Goal: Task Accomplishment & Management: Manage account settings

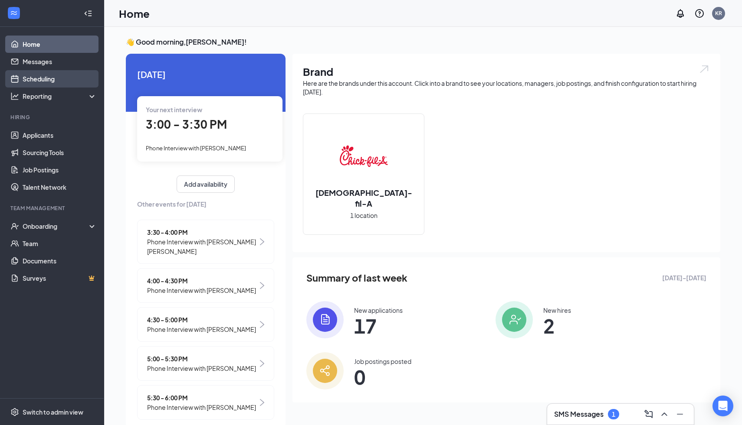
click at [41, 79] on link "Scheduling" at bounding box center [60, 78] width 74 height 17
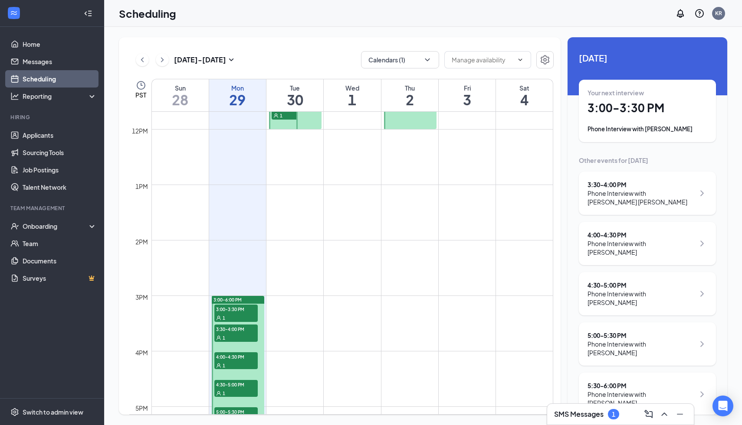
scroll to position [702, 0]
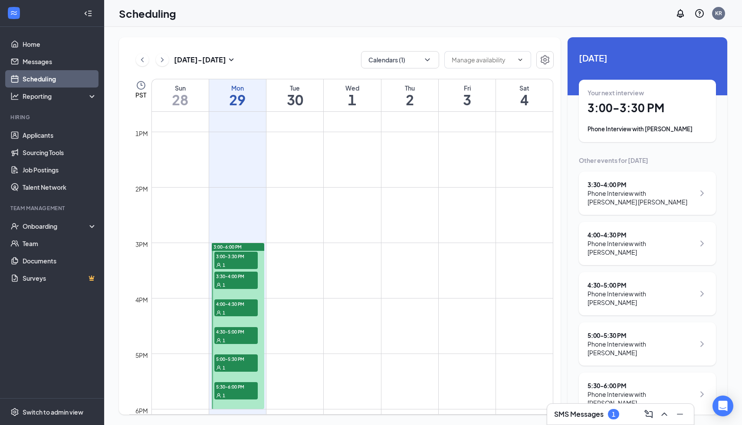
click at [241, 261] on div "1" at bounding box center [235, 265] width 43 height 9
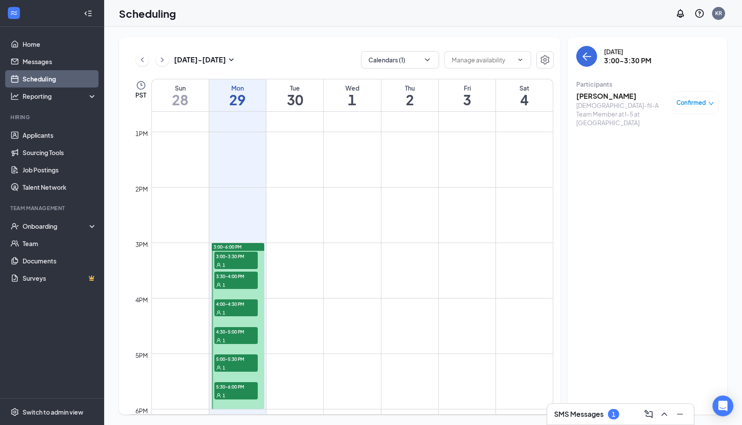
click at [603, 98] on h3 "[PERSON_NAME]" at bounding box center [621, 97] width 91 height 10
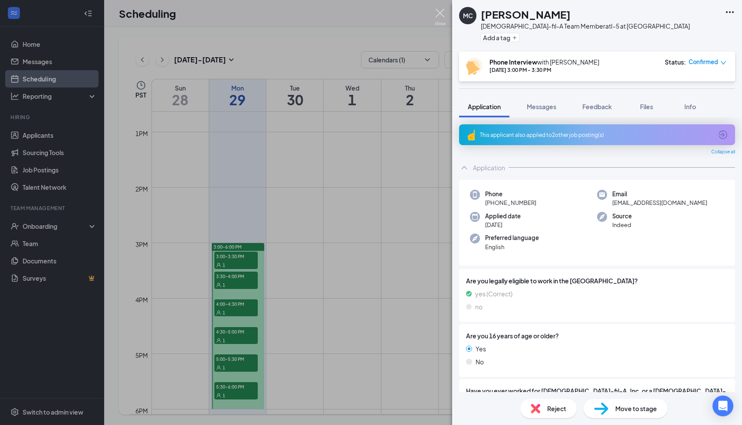
click at [442, 14] on img at bounding box center [440, 17] width 11 height 17
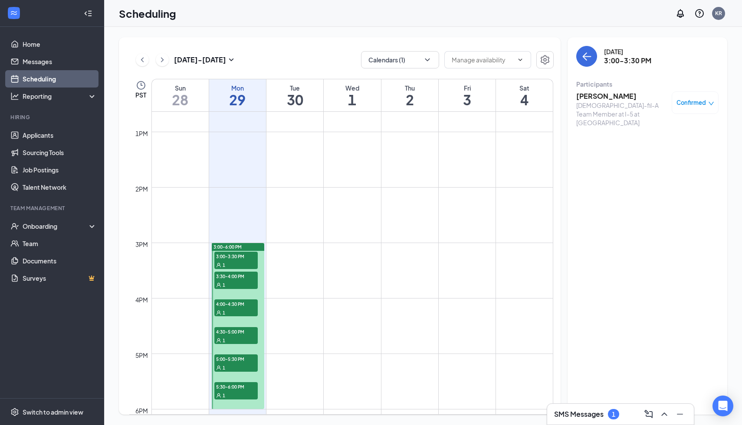
drag, startPoint x: 442, startPoint y: 14, endPoint x: 433, endPoint y: 6, distance: 12.0
click at [433, 6] on div "Scheduling KR" at bounding box center [423, 13] width 638 height 27
click at [250, 275] on span "3:30-4:00 PM" at bounding box center [235, 276] width 43 height 9
click at [246, 299] on div "4:00-4:30 PM 1" at bounding box center [235, 308] width 45 height 19
click at [250, 308] on div "1" at bounding box center [235, 312] width 43 height 9
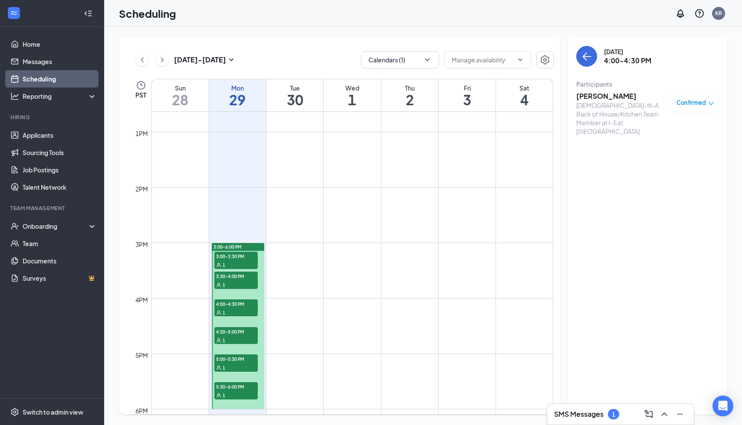
click at [251, 306] on div "4:00-4:30 PM 1" at bounding box center [235, 308] width 43 height 17
click at [239, 276] on span "3:30-4:00 PM" at bounding box center [235, 276] width 43 height 9
click at [236, 302] on span "4:00-4:30 PM" at bounding box center [235, 304] width 43 height 9
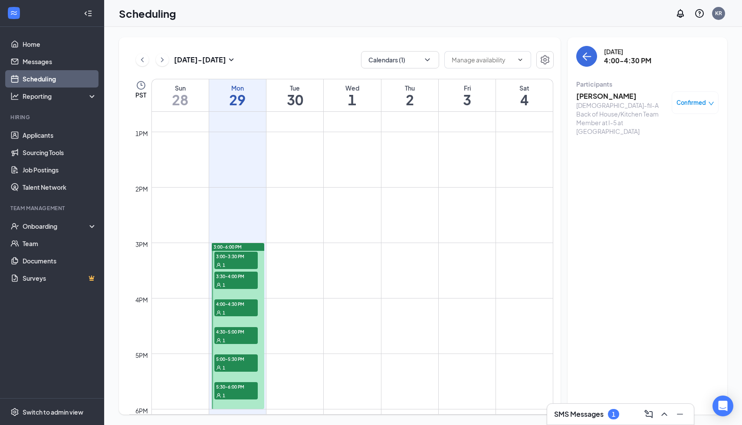
click at [237, 306] on span "4:00-4:30 PM" at bounding box center [235, 304] width 43 height 9
click at [237, 336] on div "1" at bounding box center [235, 340] width 43 height 9
click at [252, 330] on span "4:30-5:00 PM" at bounding box center [235, 331] width 43 height 9
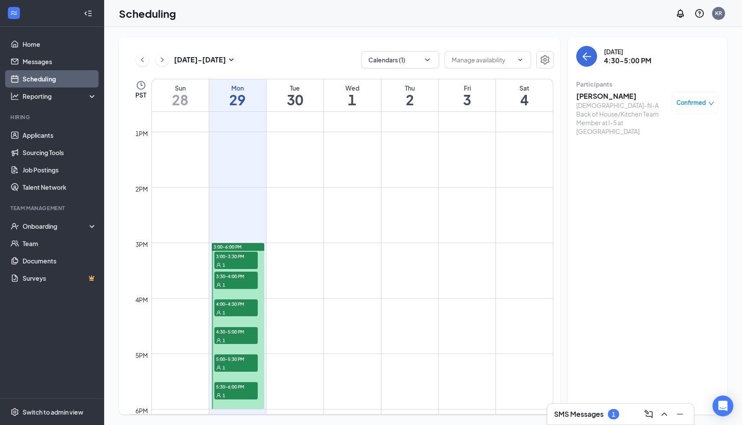
click at [252, 330] on span "4:30-5:00 PM" at bounding box center [235, 331] width 43 height 9
drag, startPoint x: 252, startPoint y: 331, endPoint x: 256, endPoint y: 325, distance: 6.9
click at [256, 325] on div "3:00-6:00 PM 3:00-3:30 PM 1 3:30-4:00 PM 1 4:00-4:30 PM 1 4:30-5:00 PM 1 5:00-5…" at bounding box center [238, 326] width 52 height 166
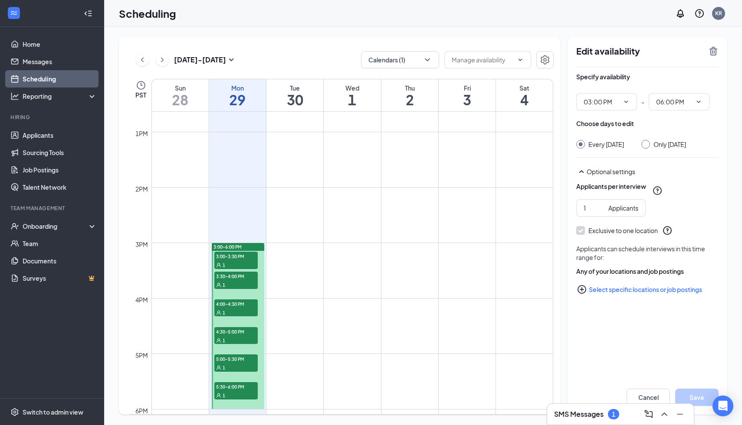
click at [256, 325] on div at bounding box center [238, 326] width 52 height 166
click at [227, 335] on span "4:30-5:00 PM" at bounding box center [235, 331] width 43 height 9
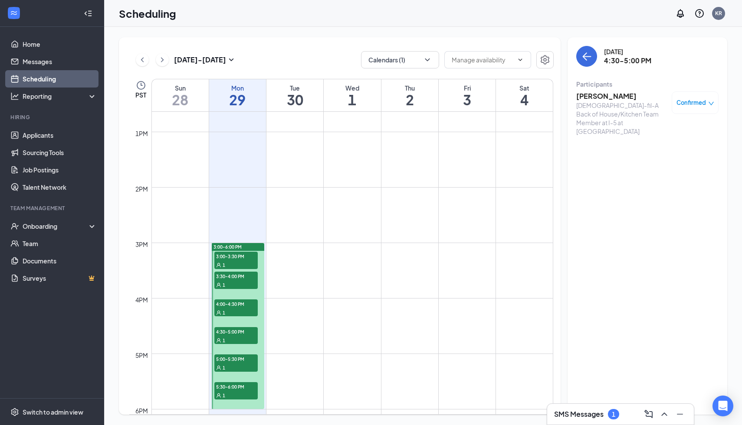
click at [237, 362] on span "5:00-5:30 PM" at bounding box center [235, 359] width 43 height 9
click at [598, 95] on h3 "[PERSON_NAME]" at bounding box center [621, 97] width 91 height 10
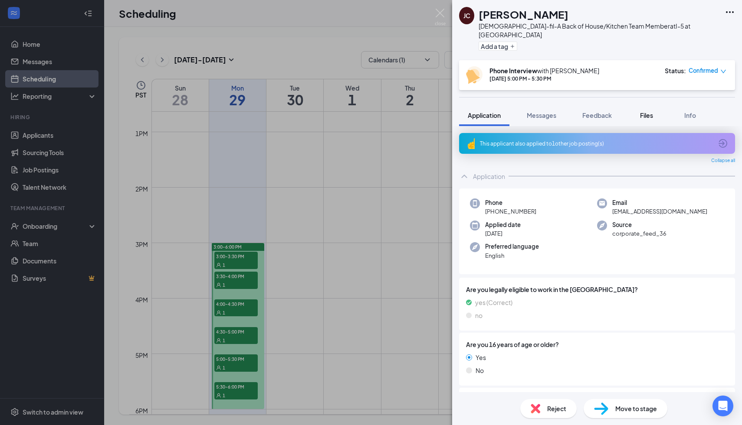
click at [655, 111] on div "Files" at bounding box center [646, 115] width 17 height 9
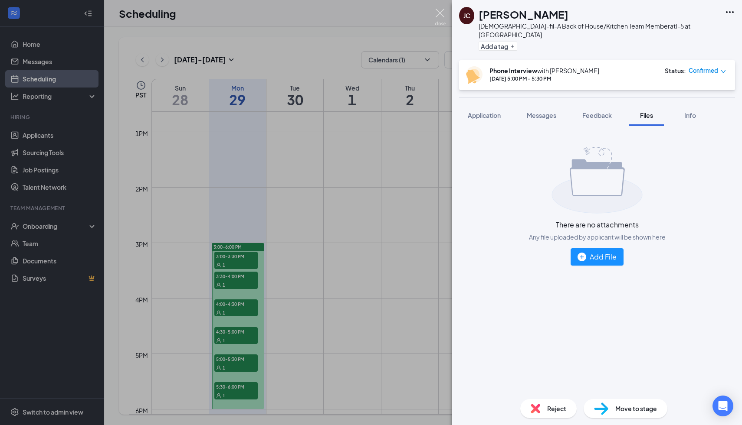
click at [440, 14] on img at bounding box center [440, 17] width 11 height 17
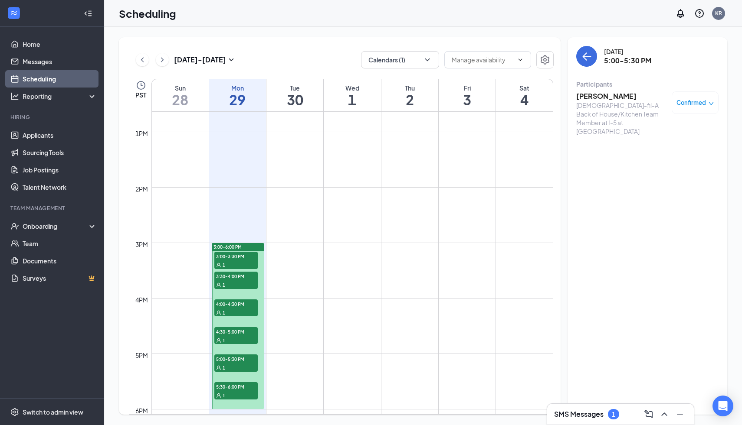
click at [241, 362] on span "5:00-5:30 PM" at bounding box center [235, 359] width 43 height 9
click at [235, 393] on div "1" at bounding box center [235, 395] width 43 height 9
click at [610, 98] on h3 "[PERSON_NAME]" at bounding box center [621, 97] width 91 height 10
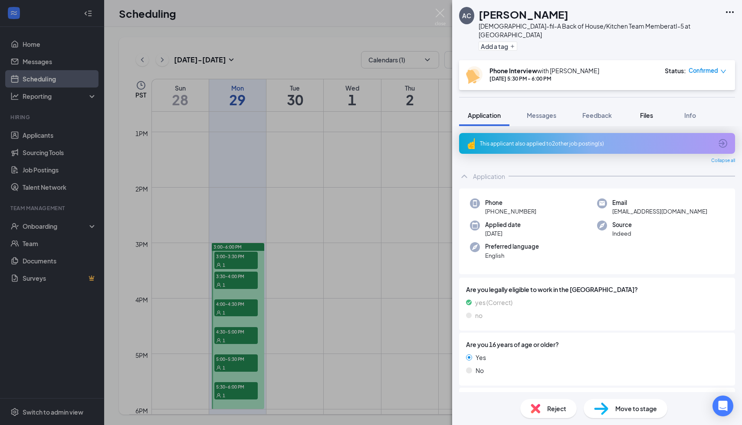
click at [646, 111] on span "Files" at bounding box center [646, 115] width 13 height 8
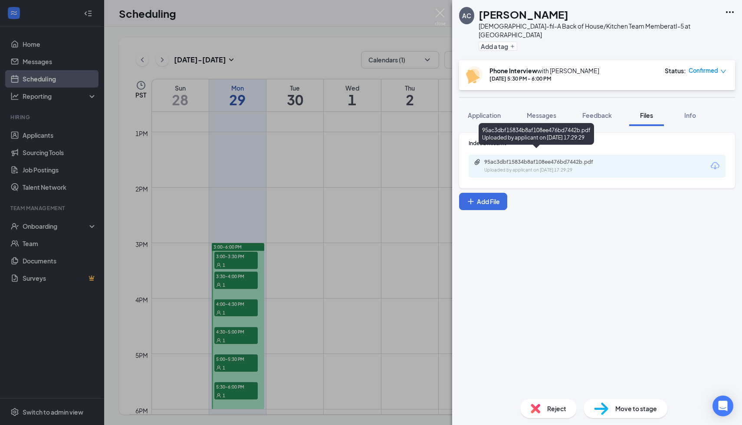
click at [546, 159] on div "95ac3dbf15834b8af108ee476bd7442b.pdf" at bounding box center [544, 162] width 121 height 7
click at [444, 10] on img at bounding box center [440, 17] width 11 height 17
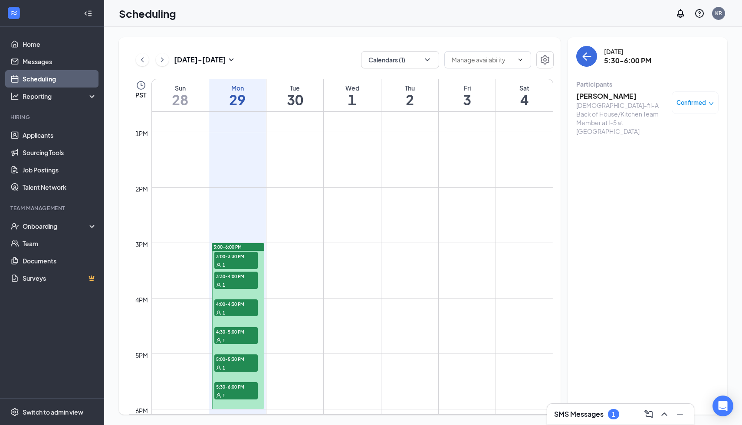
click at [229, 363] on div "1" at bounding box center [235, 367] width 43 height 9
drag, startPoint x: 230, startPoint y: 364, endPoint x: 223, endPoint y: 362, distance: 7.3
click at [228, 362] on div "5:00-5:30 PM 1" at bounding box center [235, 363] width 43 height 17
click at [227, 367] on div "1" at bounding box center [235, 367] width 43 height 9
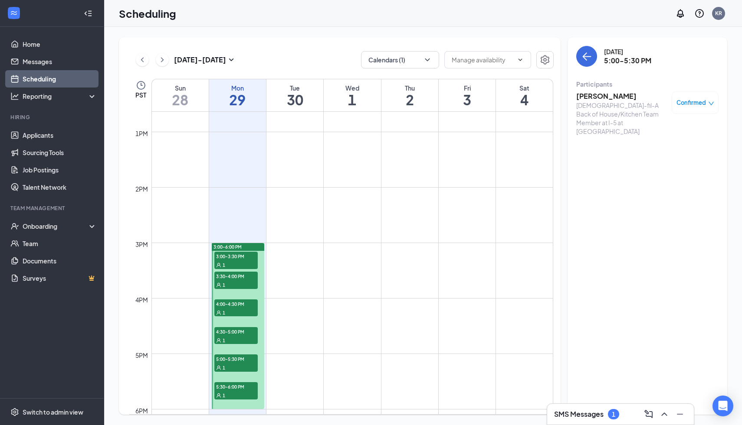
drag, startPoint x: 226, startPoint y: 367, endPoint x: 236, endPoint y: 360, distance: 11.8
click at [236, 360] on div "5:00-5:30 PM 1" at bounding box center [235, 363] width 43 height 17
click at [240, 395] on div "1" at bounding box center [235, 395] width 43 height 9
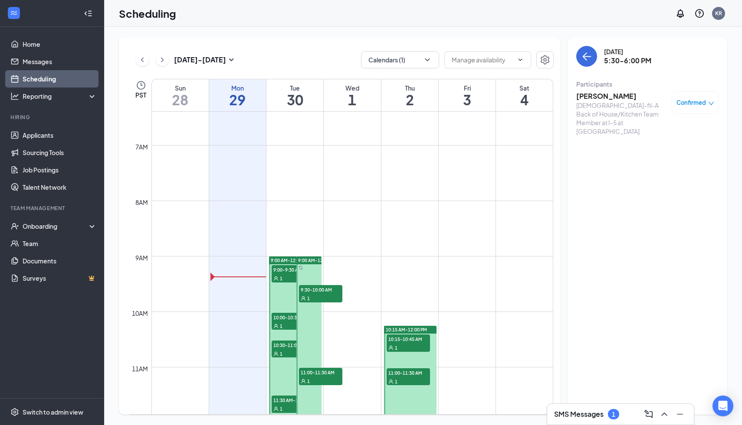
scroll to position [354, 0]
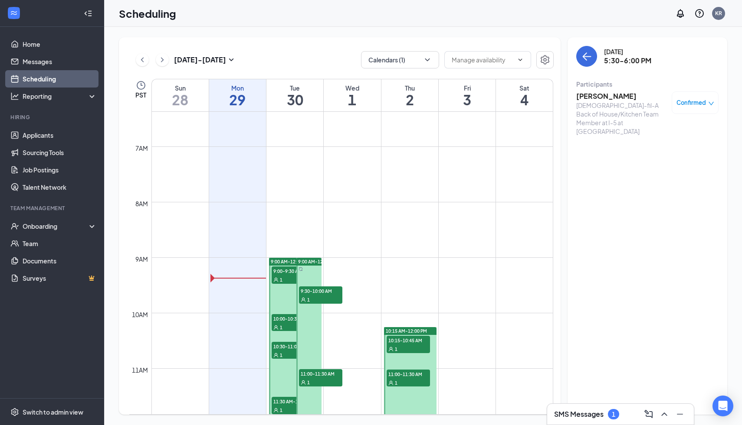
click at [288, 281] on div "1" at bounding box center [293, 279] width 43 height 9
click at [606, 98] on h3 "[PERSON_NAME]" at bounding box center [621, 97] width 91 height 10
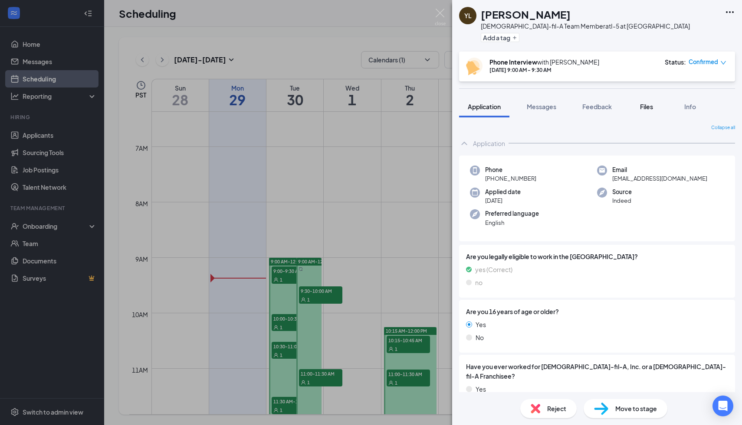
click at [651, 109] on span "Files" at bounding box center [646, 107] width 13 height 8
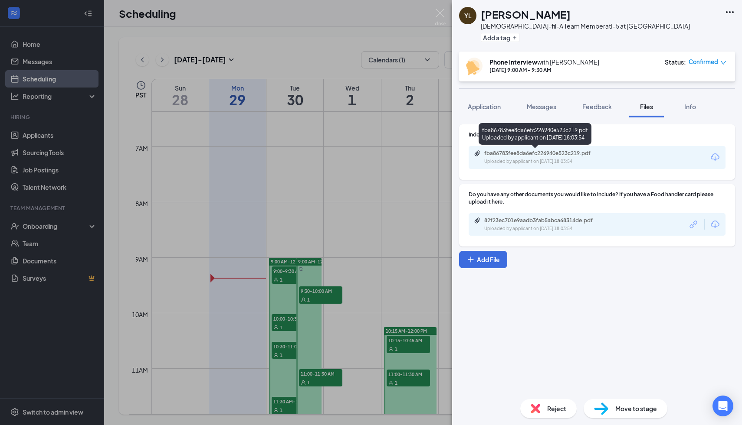
click at [561, 158] on div "Uploaded by applicant on [DATE] 18:03:54" at bounding box center [549, 161] width 130 height 7
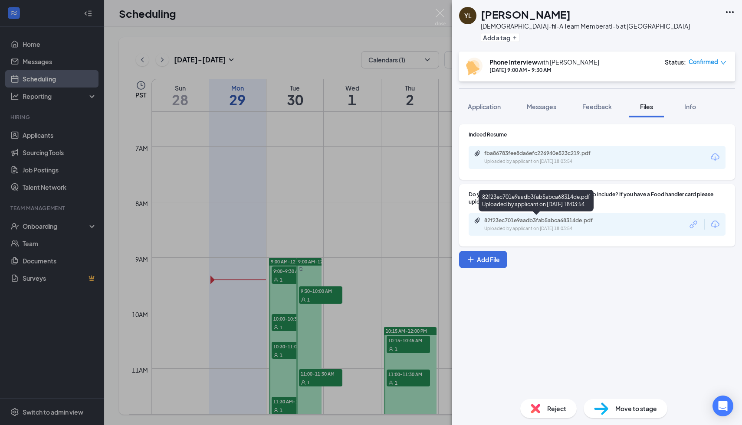
click at [508, 223] on div "82f23ec701e9aadb3fab5abca68314de.pdf" at bounding box center [544, 220] width 121 height 7
click at [440, 23] on img at bounding box center [440, 17] width 11 height 17
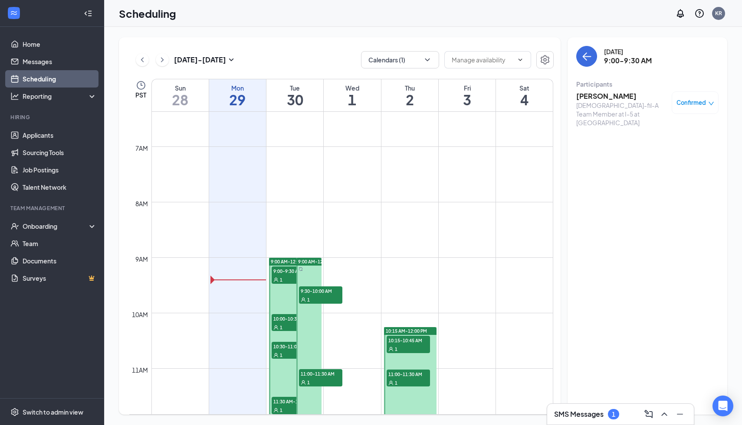
click at [311, 294] on span "9:30-10:00 AM" at bounding box center [320, 291] width 43 height 9
click at [602, 98] on h3 "[PERSON_NAME]" at bounding box center [621, 97] width 91 height 10
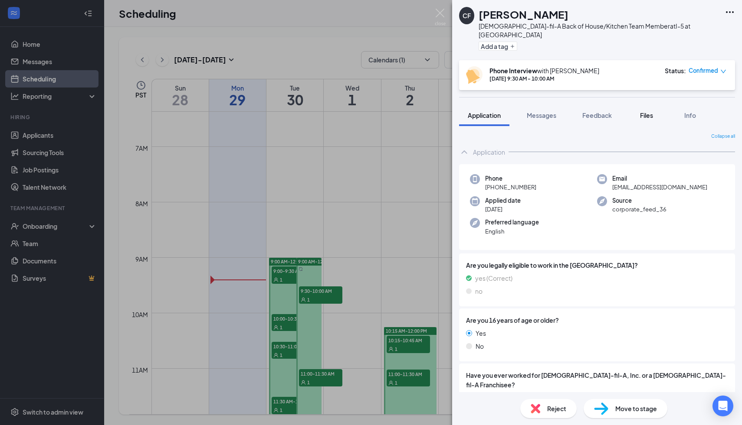
click at [646, 111] on div "Files" at bounding box center [646, 115] width 17 height 9
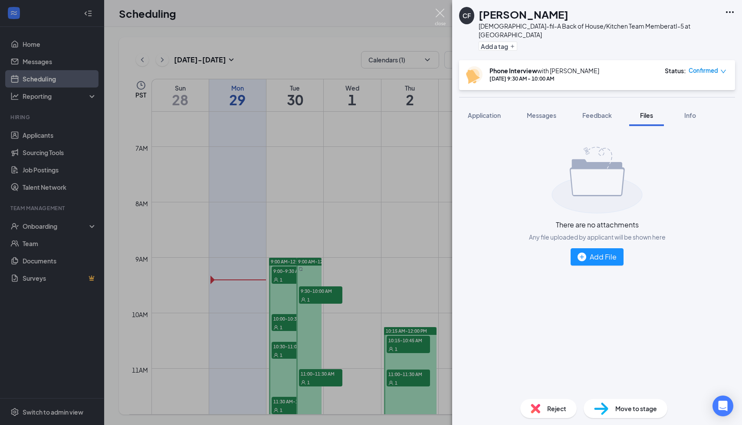
click at [443, 13] on img at bounding box center [440, 17] width 11 height 17
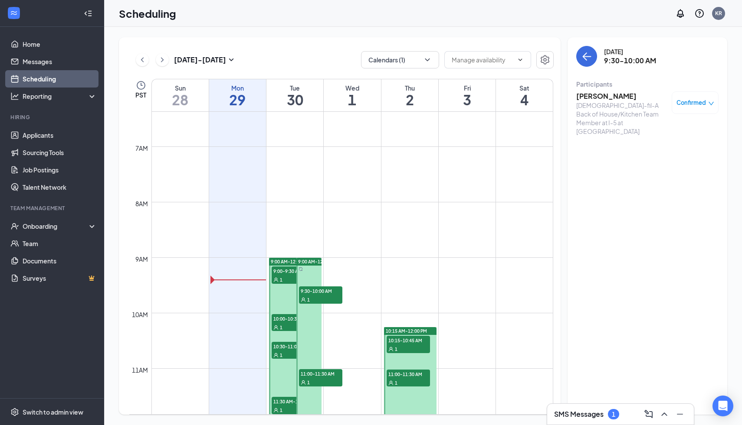
click at [279, 324] on div "1" at bounding box center [293, 327] width 43 height 9
click at [610, 98] on h3 "[PERSON_NAME]" at bounding box center [621, 97] width 91 height 10
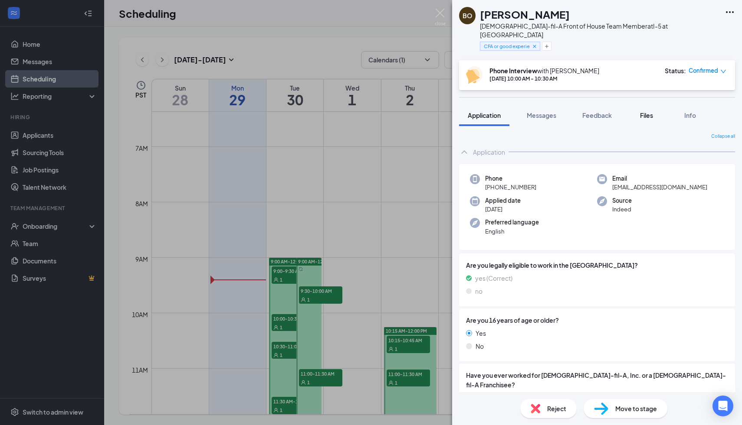
click at [640, 111] on div "Files" at bounding box center [646, 115] width 17 height 9
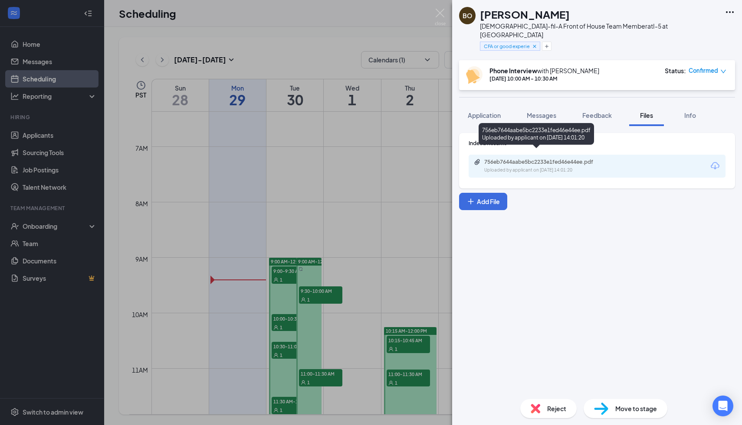
click at [542, 159] on div "756eb7644aabe5bc2233e1fed46e44ee.pdf" at bounding box center [544, 162] width 121 height 7
click at [442, 15] on img at bounding box center [440, 17] width 11 height 17
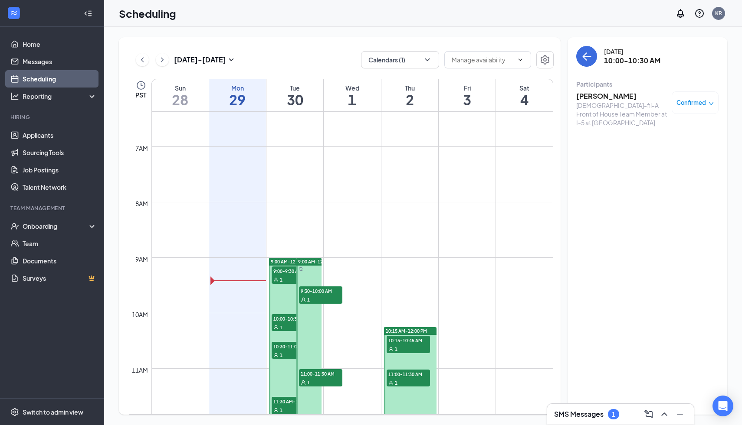
click at [281, 348] on span "10:30-11:00 AM" at bounding box center [293, 346] width 43 height 9
click at [596, 98] on h3 "[PERSON_NAME]" at bounding box center [621, 97] width 91 height 10
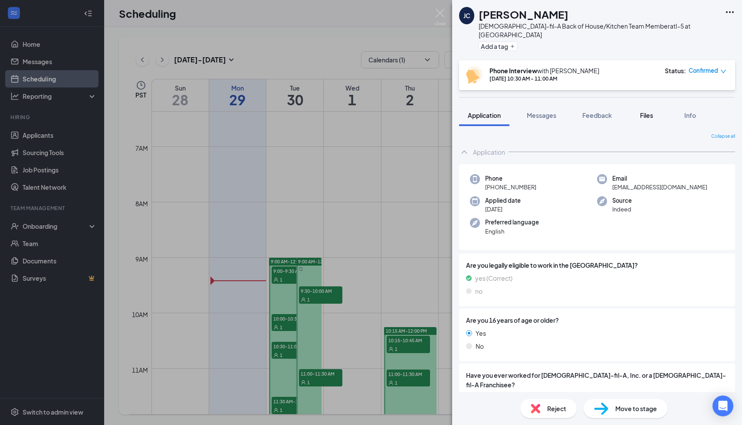
click at [650, 111] on span "Files" at bounding box center [646, 115] width 13 height 8
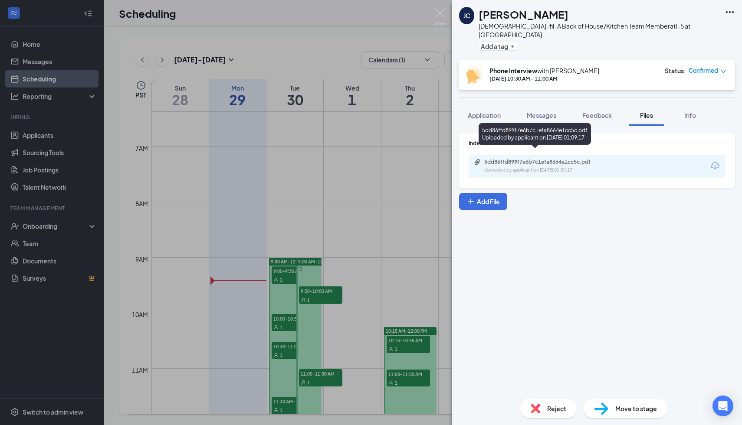
click at [543, 159] on div "5dd86ffd899f7e6b7c1efa8664e1cc5c.pdf" at bounding box center [544, 162] width 121 height 7
click at [440, 22] on img at bounding box center [440, 17] width 11 height 17
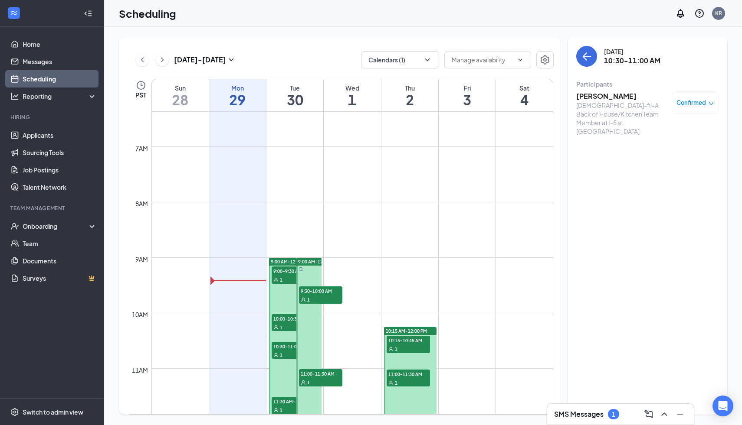
click at [317, 376] on span "11:00-11:30 AM" at bounding box center [320, 374] width 43 height 9
